Goal: Transaction & Acquisition: Download file/media

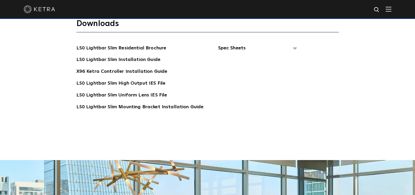
click at [292, 48] on span "Spec Sheets" at bounding box center [257, 50] width 79 height 12
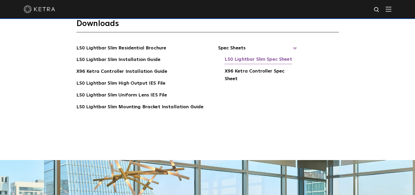
click at [259, 58] on link "LS0 Lightbar Slim Spec Sheet" at bounding box center [259, 60] width 68 height 8
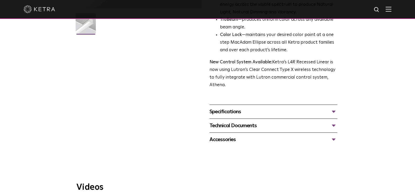
click at [331, 110] on div "Specifications" at bounding box center [274, 111] width 128 height 8
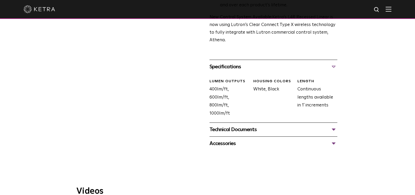
scroll to position [202, 0]
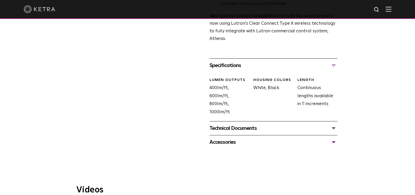
click at [332, 129] on div "Technical Documents" at bounding box center [274, 128] width 128 height 8
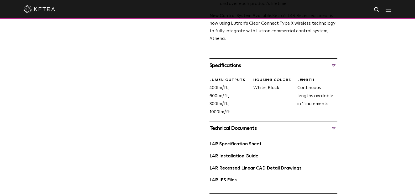
scroll to position [255, 0]
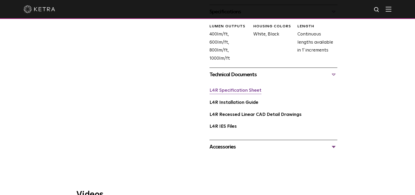
click at [254, 93] on link "L4R Specification Sheet" at bounding box center [236, 90] width 52 height 4
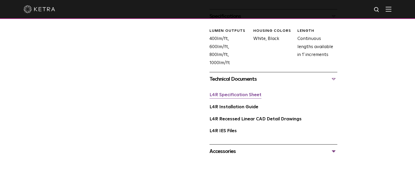
scroll to position [238, 0]
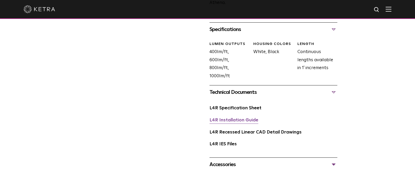
click at [246, 118] on link "L4R Installation Guide" at bounding box center [234, 120] width 49 height 4
